Goal: Task Accomplishment & Management: Use online tool/utility

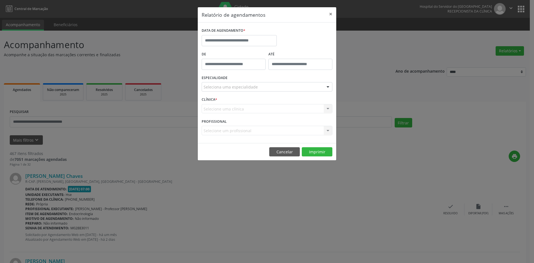
click at [278, 86] on div "Seleciona uma especialidade" at bounding box center [267, 86] width 131 height 9
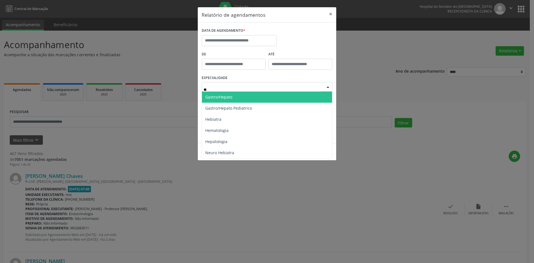
type input "***"
click at [280, 100] on span "Hematologia" at bounding box center [267, 97] width 130 height 11
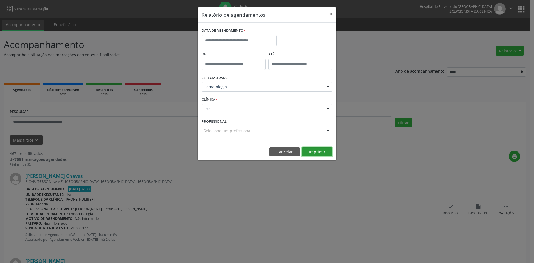
click at [320, 152] on button "Imprimir" at bounding box center [317, 151] width 31 height 9
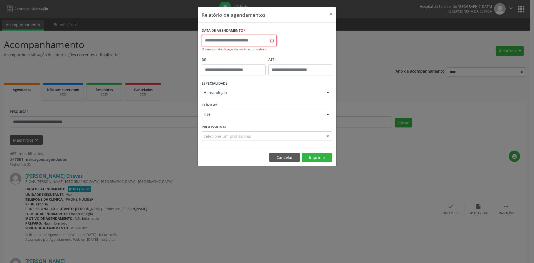
click at [265, 44] on input "text" at bounding box center [239, 40] width 75 height 11
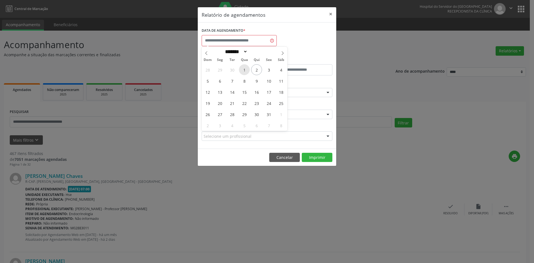
click at [244, 68] on span "1" at bounding box center [244, 69] width 11 height 11
type input "**********"
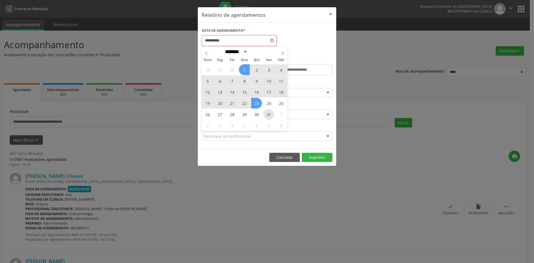
drag, startPoint x: 244, startPoint y: 68, endPoint x: 267, endPoint y: 112, distance: 49.1
click at [267, 112] on div "28 29 30 1 2 3 4 5 6 7 8 9 10 11 12 13 14 15 16 17 18 19 20 21 22 23 24 25 26 2…" at bounding box center [245, 97] width 86 height 67
drag, startPoint x: 267, startPoint y: 112, endPoint x: 271, endPoint y: 119, distance: 8.7
click at [268, 113] on span "31" at bounding box center [269, 114] width 11 height 11
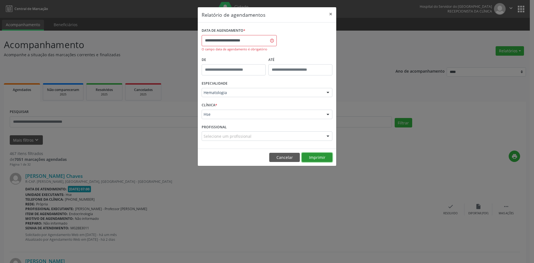
click at [317, 157] on button "Imprimir" at bounding box center [317, 157] width 31 height 9
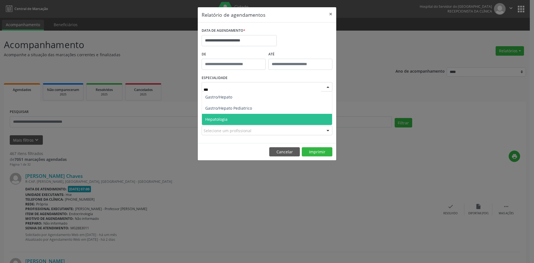
click at [259, 119] on span "Hepatologia" at bounding box center [267, 119] width 130 height 11
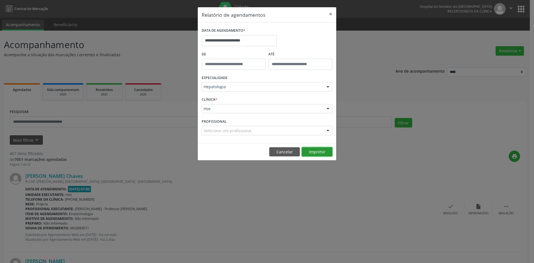
click at [318, 153] on button "Imprimir" at bounding box center [317, 151] width 31 height 9
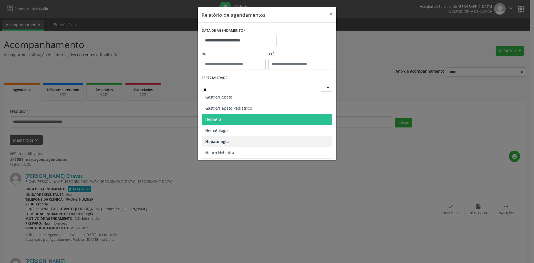
type input "***"
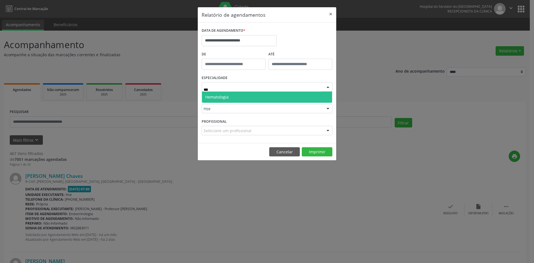
click at [270, 95] on span "Hematologia" at bounding box center [267, 97] width 130 height 11
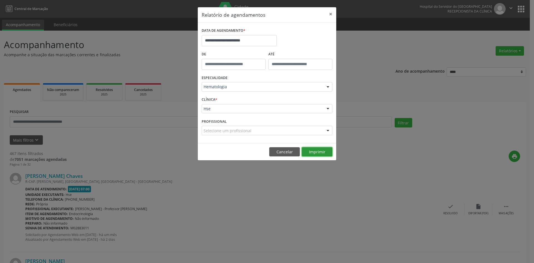
click at [313, 152] on button "Imprimir" at bounding box center [317, 151] width 31 height 9
